Goal: Navigation & Orientation: Find specific page/section

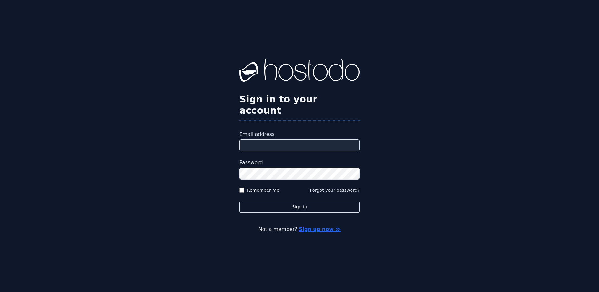
type input "**********"
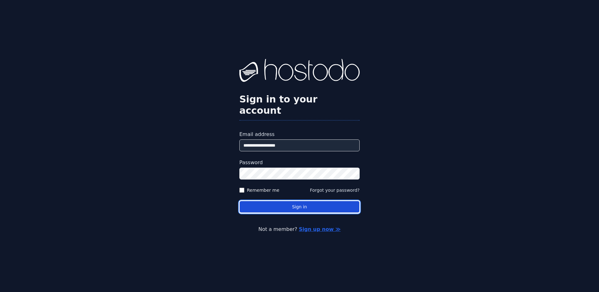
click at [287, 201] on button "Sign in" at bounding box center [300, 207] width 120 height 12
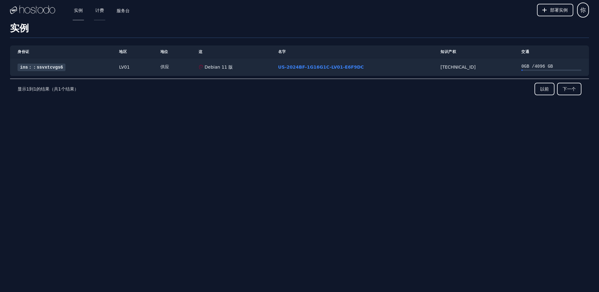
click at [101, 11] on link "计费" at bounding box center [99, 10] width 11 height 21
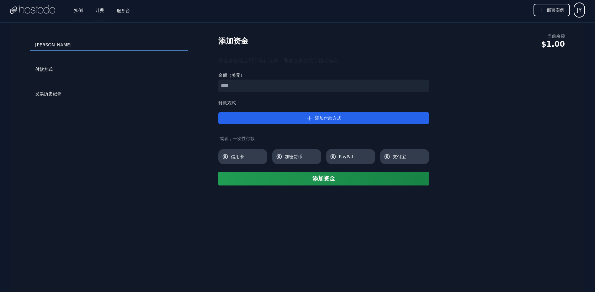
click at [76, 11] on link "实例" at bounding box center [78, 10] width 11 height 21
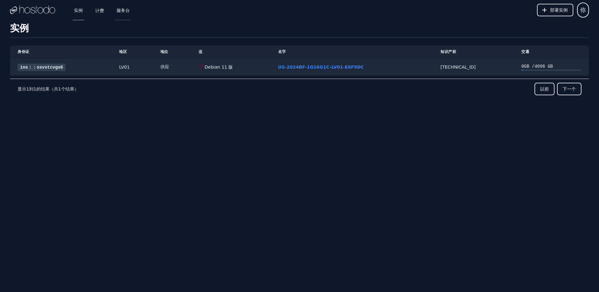
click at [127, 13] on link "服务台" at bounding box center [123, 10] width 16 height 21
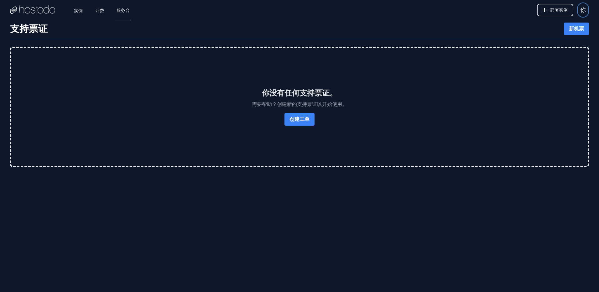
click at [584, 10] on span "你" at bounding box center [584, 10] width 6 height 9
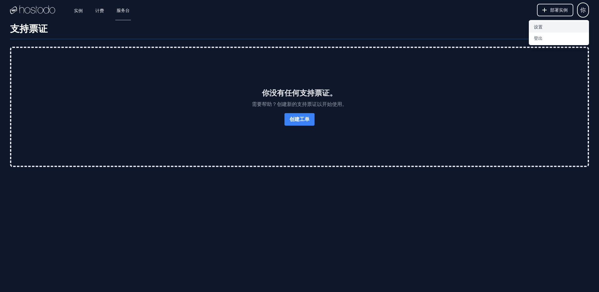
click at [540, 24] on button "设置" at bounding box center [559, 26] width 60 height 11
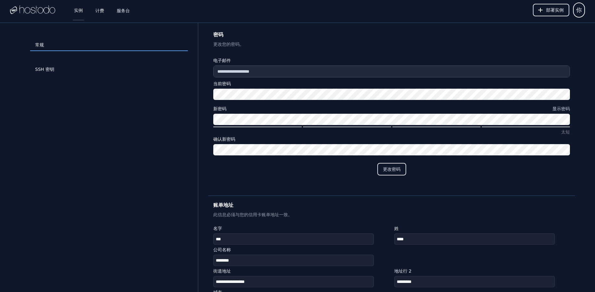
click at [81, 14] on link "实例" at bounding box center [78, 10] width 11 height 21
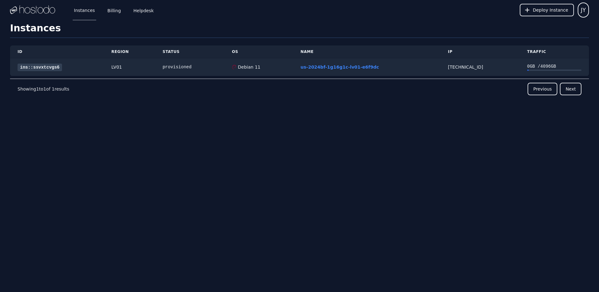
click at [40, 13] on img at bounding box center [32, 9] width 45 height 9
click at [40, 9] on img at bounding box center [32, 9] width 45 height 9
click at [133, 113] on div "ID Region Status OS Name IP Traffic ins::ssvxtcvgs6 LV01 provisioned Debian 11 …" at bounding box center [299, 83] width 579 height 91
click at [182, 67] on div "provisioned" at bounding box center [190, 67] width 54 height 6
click at [118, 69] on div "LV01" at bounding box center [130, 67] width 36 height 6
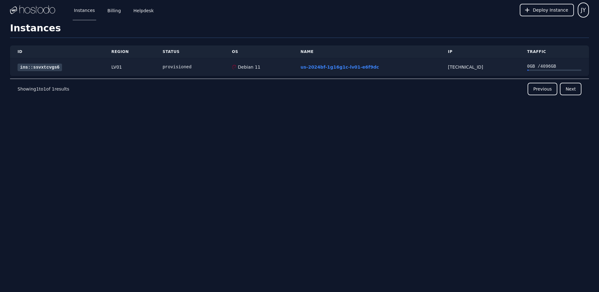
click at [47, 68] on link "ins::ssvxtcvgs6" at bounding box center [40, 68] width 45 height 8
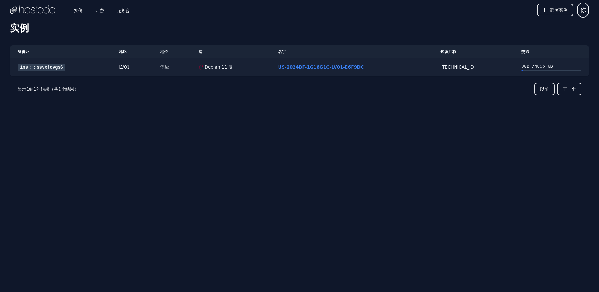
click at [340, 66] on link "US-2024BF-1G16G1C-LV01-E6F9DC" at bounding box center [321, 67] width 86 height 5
